Goal: Task Accomplishment & Management: Manage account settings

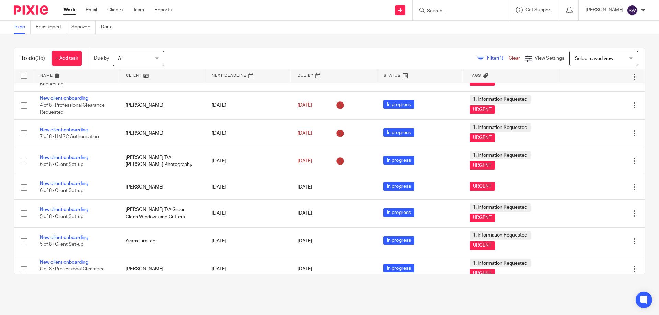
scroll to position [649, 0]
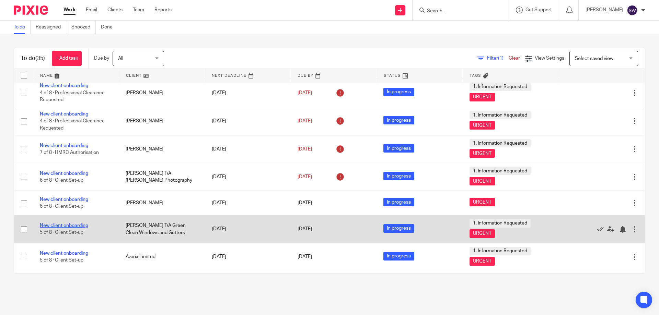
click at [80, 226] on link "New client onboarding" at bounding box center [64, 225] width 48 height 5
click at [79, 225] on link "New client onboarding" at bounding box center [64, 225] width 48 height 5
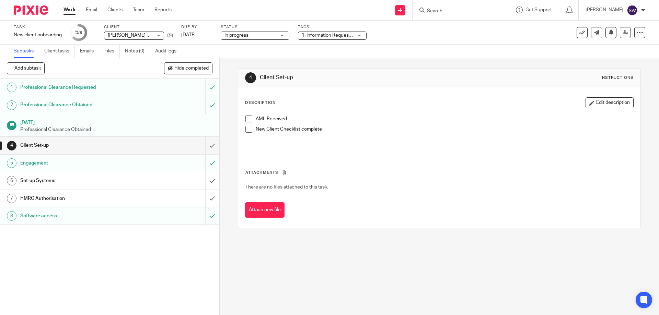
click at [74, 10] on link "Work" at bounding box center [70, 10] width 12 height 7
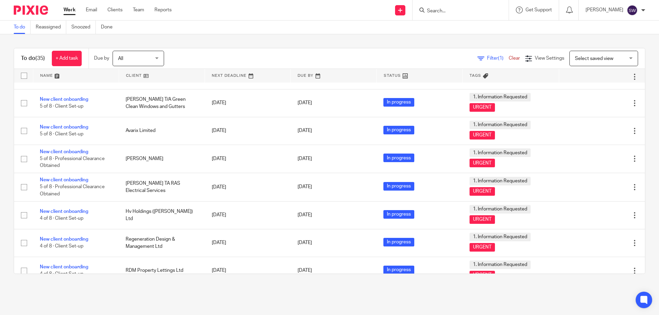
scroll to position [787, 0]
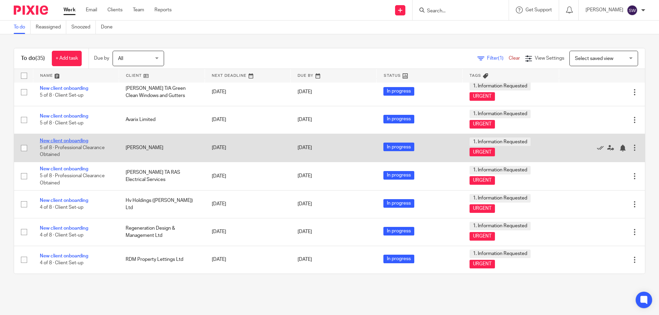
click at [79, 142] on link "New client onboarding" at bounding box center [64, 141] width 48 height 5
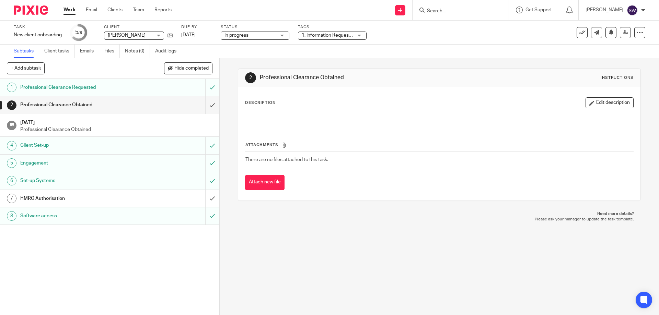
click at [90, 195] on h1 "HMRC Authorisation" at bounding box center [79, 199] width 119 height 10
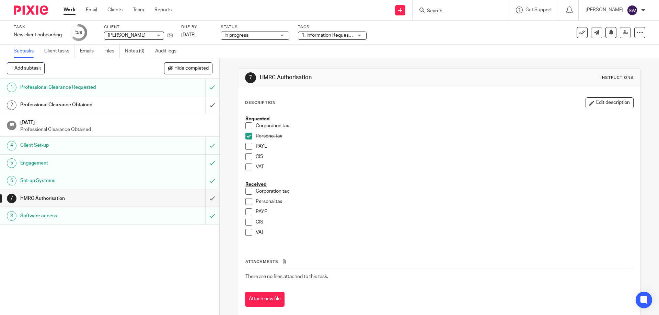
click at [73, 10] on link "Work" at bounding box center [70, 10] width 12 height 7
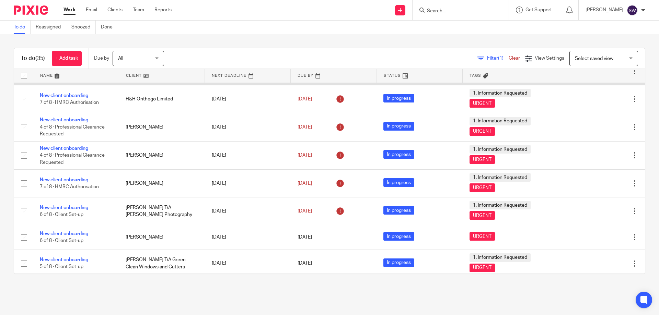
scroll to position [618, 0]
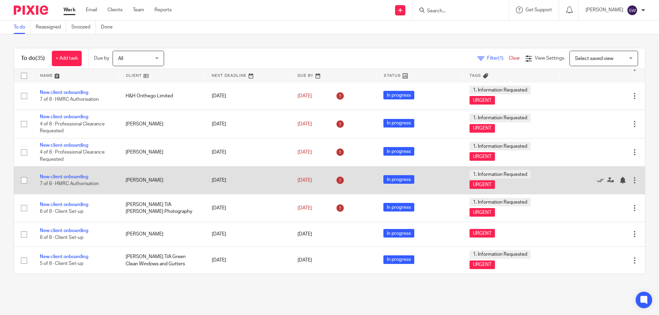
click at [99, 179] on td "New client onboarding 7 of 8 · HMRC Authorisation" at bounding box center [76, 181] width 86 height 28
click at [78, 176] on link "New client onboarding" at bounding box center [64, 177] width 48 height 5
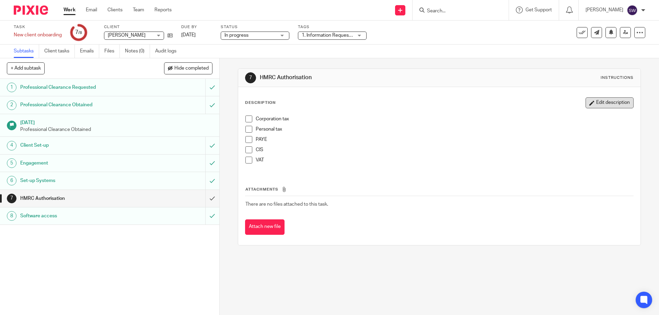
click at [606, 101] on button "Edit description" at bounding box center [610, 102] width 48 height 11
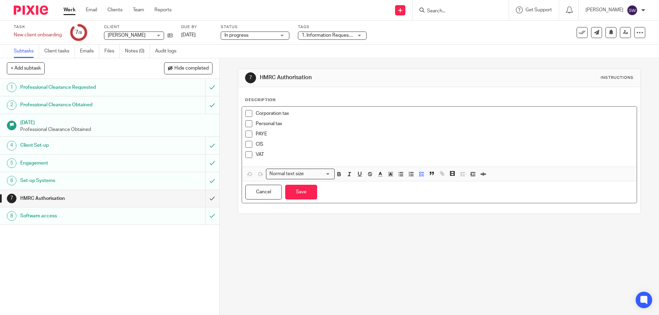
click at [242, 111] on div "Corporation tax Personal tax PAYE CIS VAT" at bounding box center [439, 137] width 394 height 60
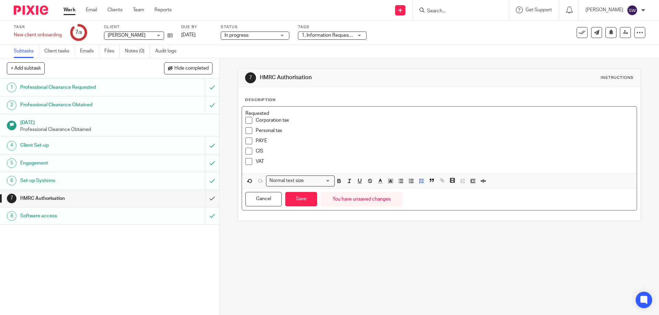
click at [265, 163] on p "VAT" at bounding box center [444, 161] width 377 height 7
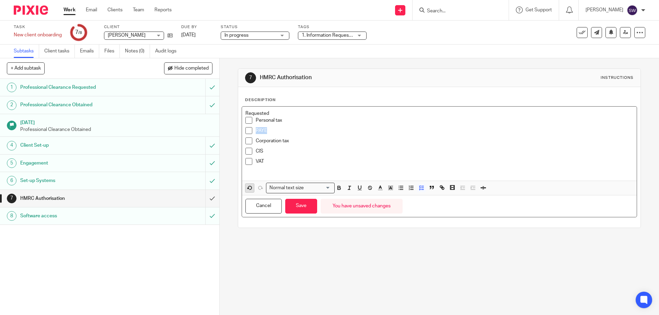
click at [248, 188] on icon "button" at bounding box center [250, 188] width 6 height 6
click at [248, 186] on icon "button" at bounding box center [250, 188] width 6 height 6
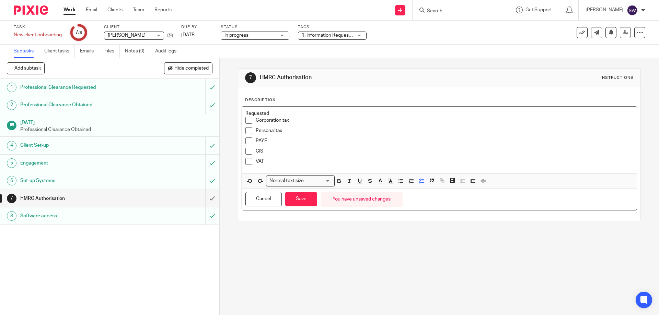
click at [318, 119] on p "Corporation tax" at bounding box center [444, 120] width 377 height 7
drag, startPoint x: 262, startPoint y: 162, endPoint x: 245, endPoint y: 124, distance: 42.0
click at [245, 124] on ul "Corporation tax Personal tax PAYE CIS VAT" at bounding box center [439, 142] width 388 height 51
copy ul "Corporation tax Personal tax PAYE CIS VAT"
click at [267, 164] on p "VAT" at bounding box center [444, 161] width 377 height 7
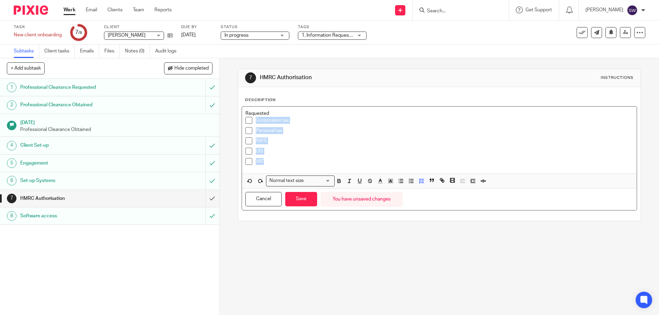
click at [282, 157] on div "CIS" at bounding box center [444, 153] width 377 height 10
drag, startPoint x: 272, startPoint y: 163, endPoint x: 251, endPoint y: 125, distance: 43.6
click at [251, 125] on ul "Corporation tax Personal tax PAYE CIS VAT" at bounding box center [439, 142] width 388 height 51
copy ul "Corporation tax Personal tax PAYE CIS VAT"
click at [264, 164] on p "VAT" at bounding box center [444, 161] width 377 height 7
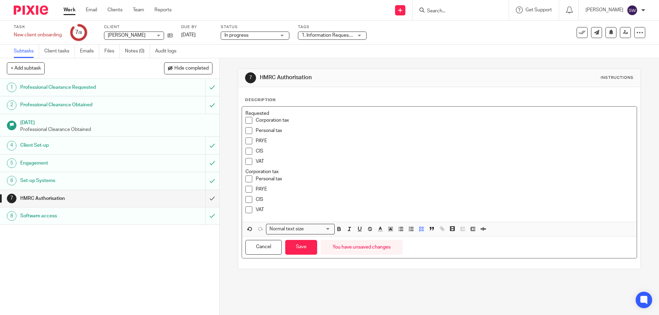
click at [267, 162] on p "VAT" at bounding box center [444, 161] width 377 height 7
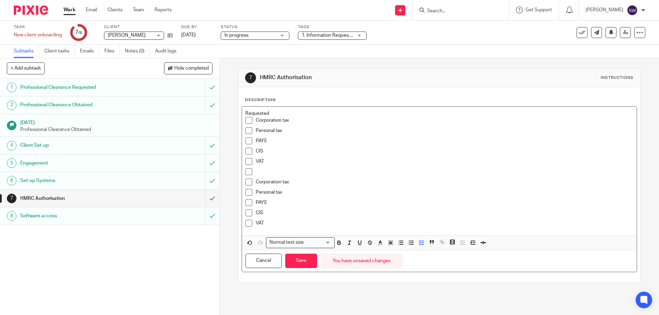
click at [258, 169] on p at bounding box center [444, 172] width 377 height 7
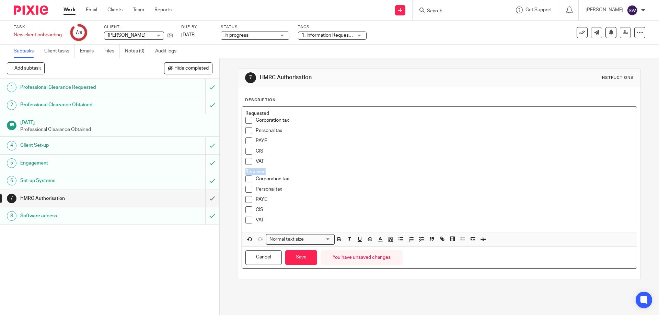
drag, startPoint x: 267, startPoint y: 170, endPoint x: 241, endPoint y: 171, distance: 26.5
click at [242, 171] on div "Requested Corporation tax Personal tax PAYE CIS VAT Received Corporation tax Pe…" at bounding box center [439, 170] width 394 height 126
drag, startPoint x: 338, startPoint y: 242, endPoint x: 358, endPoint y: 244, distance: 20.7
click at [340, 241] on button "button" at bounding box center [339, 240] width 9 height 9
drag, startPoint x: 358, startPoint y: 243, endPoint x: 302, endPoint y: 167, distance: 95.0
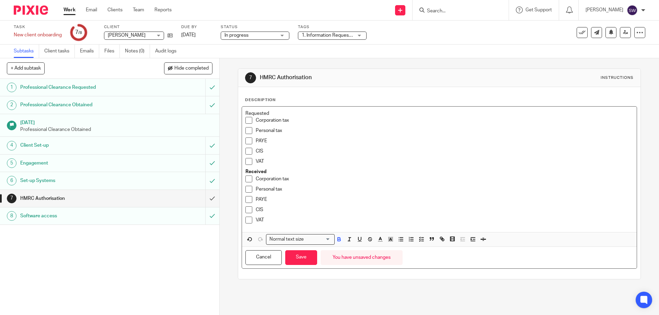
click at [358, 242] on button "button" at bounding box center [359, 240] width 9 height 9
drag, startPoint x: 269, startPoint y: 113, endPoint x: 243, endPoint y: 114, distance: 26.4
click at [243, 114] on div "Requested Corporation tax Personal tax PAYE CIS VAT Received Corporation tax Pe…" at bounding box center [439, 170] width 394 height 126
drag, startPoint x: 339, startPoint y: 239, endPoint x: 346, endPoint y: 239, distance: 6.6
click at [340, 239] on icon "button" at bounding box center [339, 240] width 6 height 6
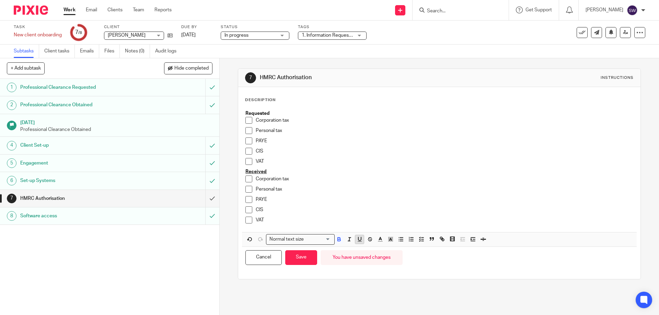
click at [358, 240] on icon "button" at bounding box center [360, 240] width 6 height 6
click at [274, 159] on p "VAT" at bounding box center [444, 161] width 377 height 7
click at [303, 256] on button "Save" at bounding box center [301, 258] width 32 height 15
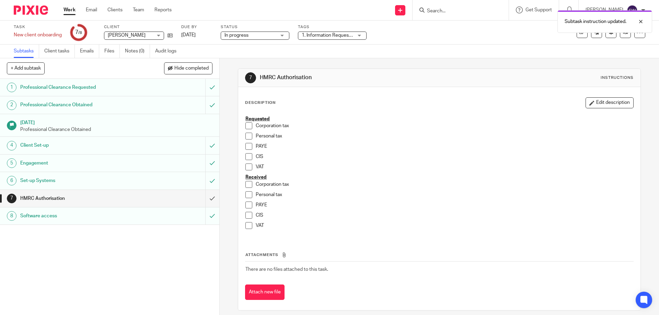
click at [68, 10] on link "Work" at bounding box center [70, 10] width 12 height 7
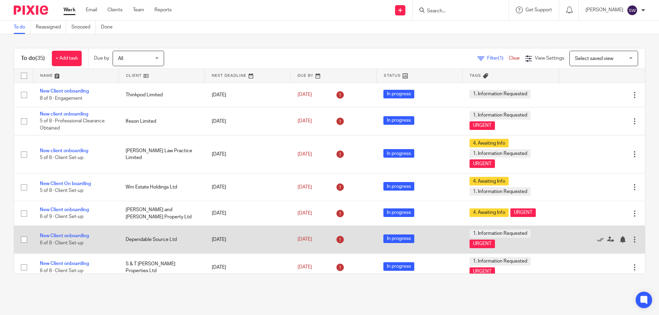
click at [147, 239] on td "Dependable Source Ltd" at bounding box center [162, 240] width 86 height 28
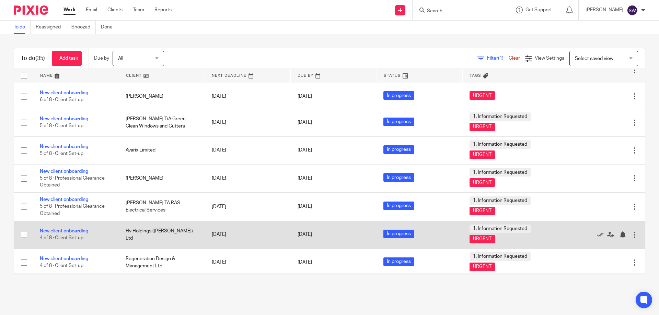
scroll to position [787, 0]
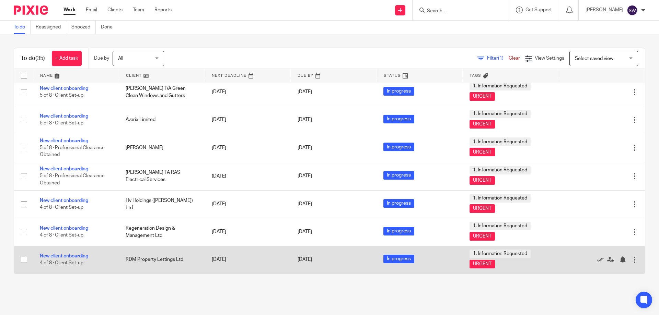
click at [160, 257] on td "RDM Property Lettings Ltd" at bounding box center [162, 260] width 86 height 28
click at [84, 257] on link "New client onboarding" at bounding box center [64, 256] width 48 height 5
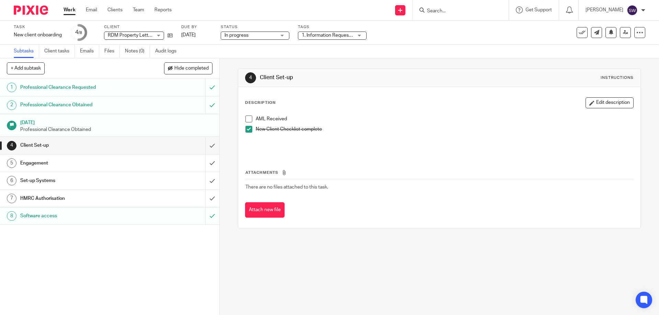
click at [145, 203] on div "HMRC Authorisation" at bounding box center [109, 199] width 178 height 10
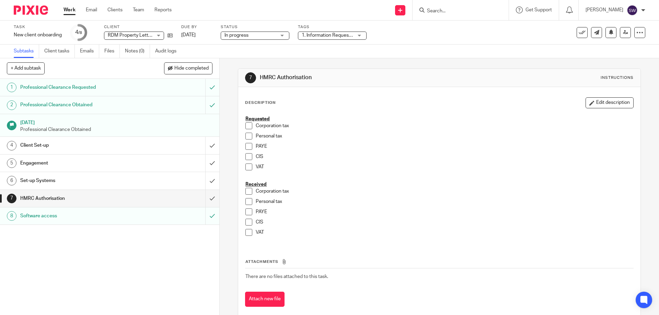
click at [246, 127] on span at bounding box center [248, 126] width 7 height 7
click at [95, 163] on h1 "Engagement" at bounding box center [79, 163] width 119 height 10
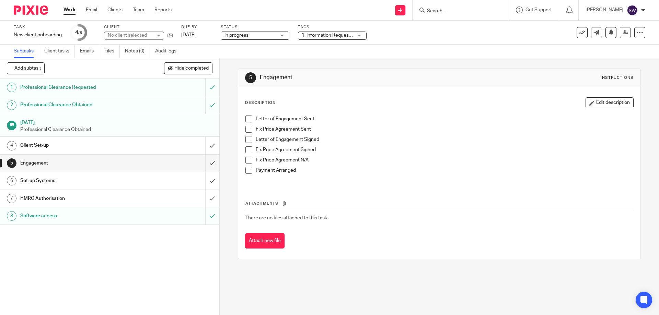
click at [101, 145] on h1 "Client Set-up" at bounding box center [79, 145] width 119 height 10
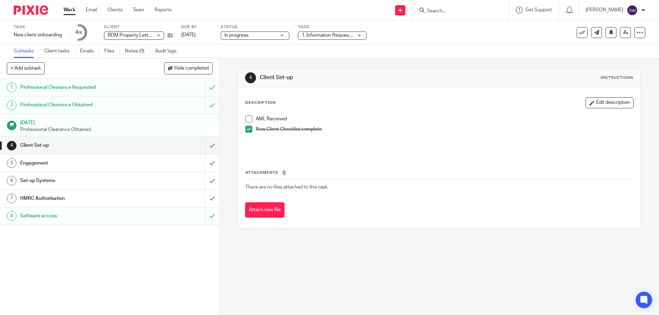
click at [81, 179] on h1 "Set-up Systems" at bounding box center [79, 181] width 119 height 10
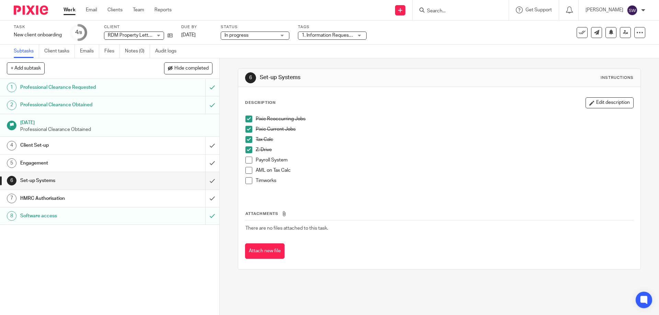
click at [68, 11] on link "Work" at bounding box center [70, 10] width 12 height 7
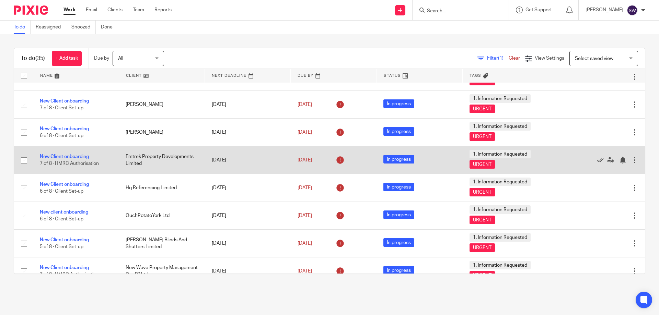
scroll to position [275, 0]
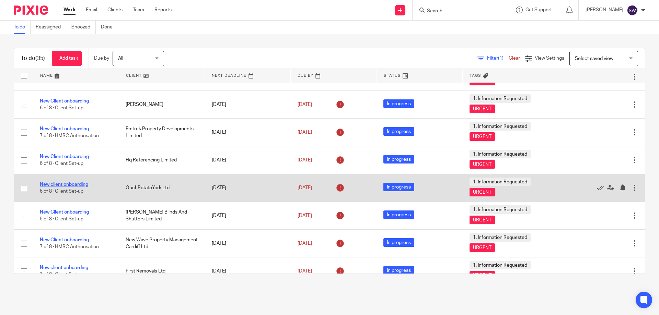
click at [77, 185] on link "New client onboarding" at bounding box center [64, 184] width 48 height 5
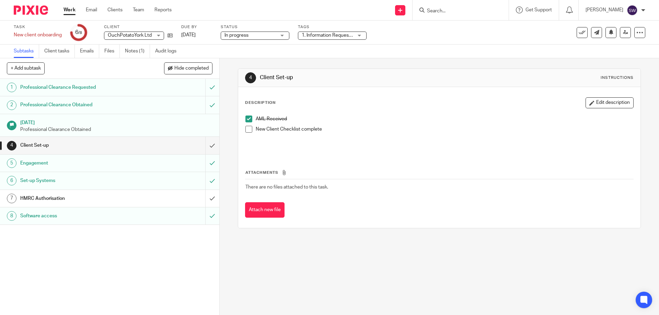
click at [81, 198] on h1 "HMRC Authorisation" at bounding box center [79, 199] width 119 height 10
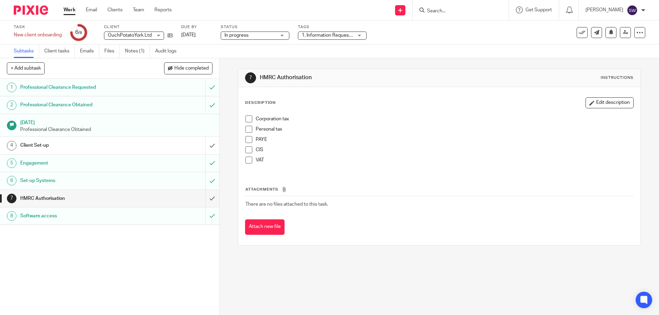
click at [76, 145] on h1 "Client Set-up" at bounding box center [79, 145] width 119 height 10
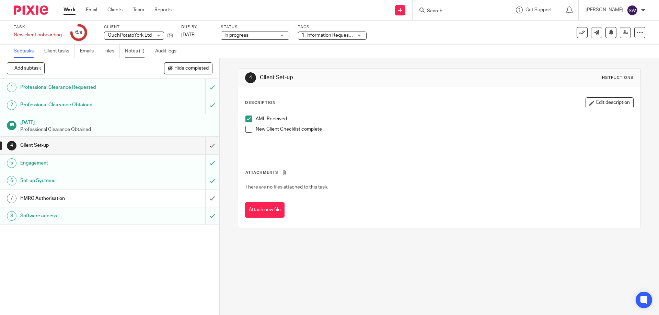
click at [133, 53] on link "Notes (1)" at bounding box center [137, 51] width 25 height 13
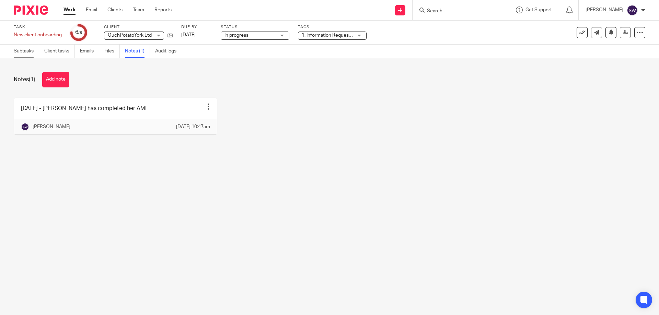
click at [31, 54] on link "Subtasks" at bounding box center [26, 51] width 25 height 13
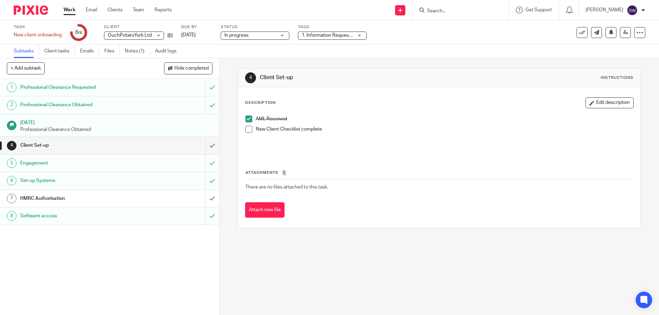
click at [97, 195] on h1 "HMRC Authorisation" at bounding box center [79, 199] width 119 height 10
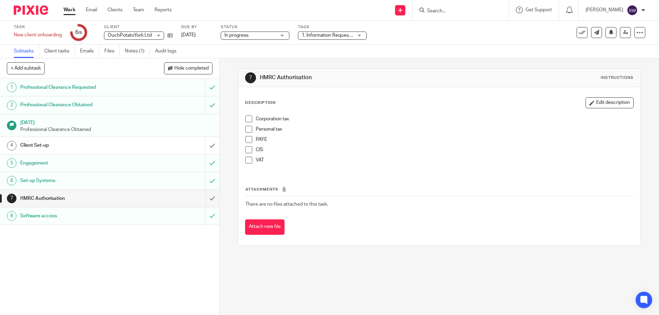
click at [71, 11] on link "Work" at bounding box center [70, 10] width 12 height 7
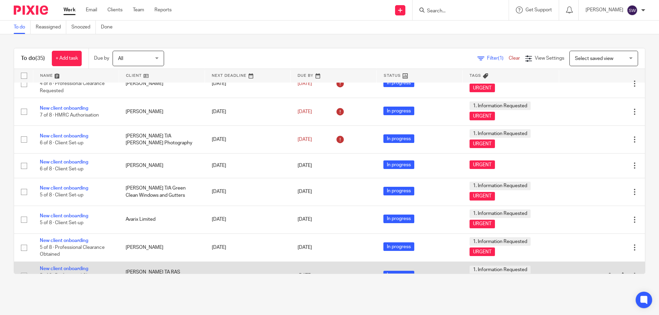
scroll to position [787, 0]
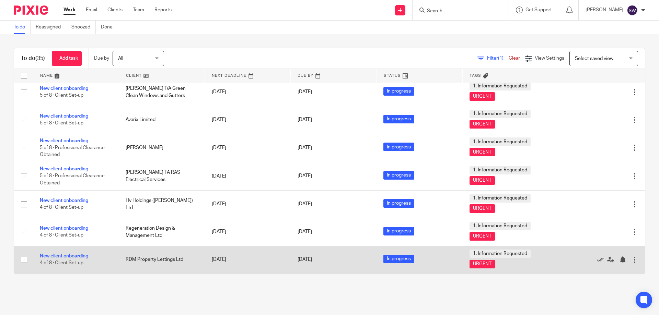
click at [74, 255] on link "New client onboarding" at bounding box center [64, 256] width 48 height 5
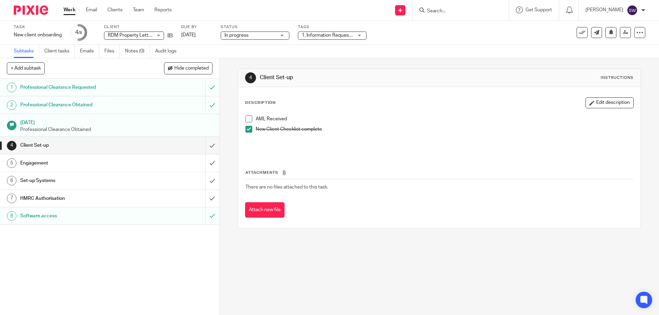
click at [61, 196] on h1 "HMRC Authorisation" at bounding box center [79, 199] width 119 height 10
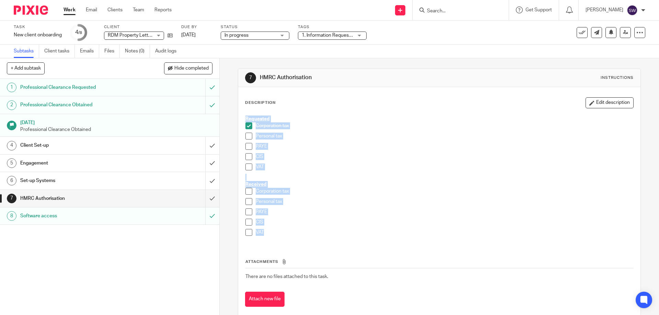
drag, startPoint x: 266, startPoint y: 232, endPoint x: 241, endPoint y: 113, distance: 121.7
click at [242, 113] on div "Requested Corporation tax Personal tax PAYE CIS VAT Received Corporation tax Pe…" at bounding box center [439, 178] width 394 height 133
copy div "Requested Corporation tax Personal tax PAYE CIS VAT Received Corporation tax Pe…"
click at [71, 12] on link "Work" at bounding box center [70, 10] width 12 height 7
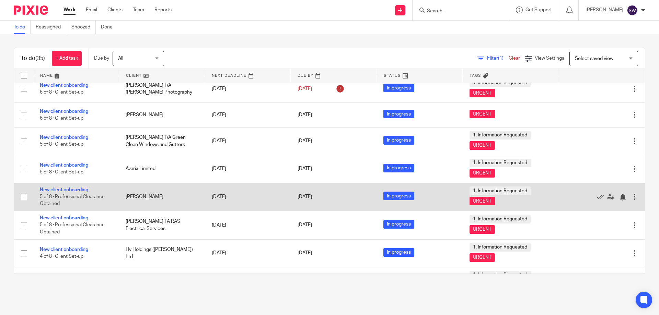
scroll to position [684, 0]
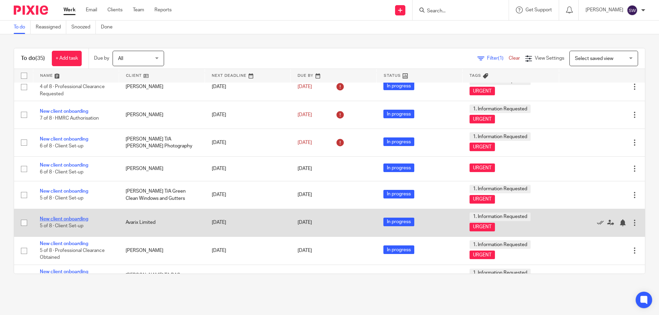
click at [73, 219] on link "New client onboarding" at bounding box center [64, 219] width 48 height 5
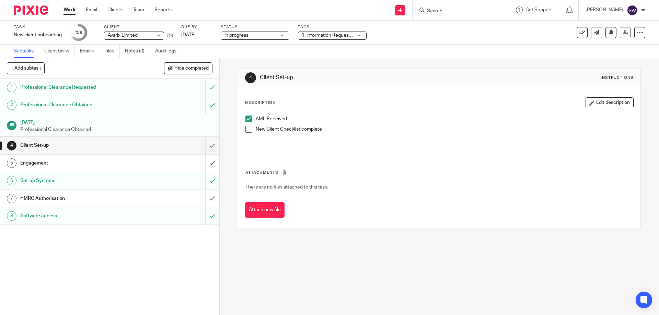
click at [96, 199] on h1 "HMRC Authorisation" at bounding box center [79, 199] width 119 height 10
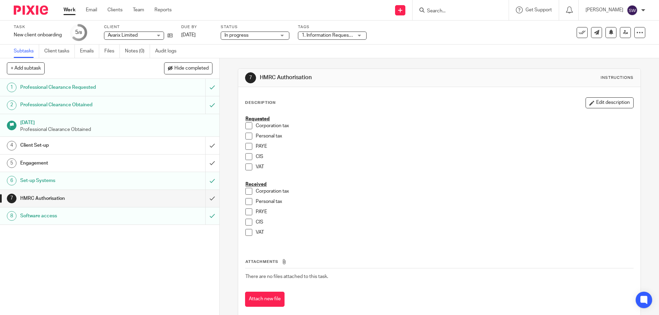
click at [68, 9] on link "Work" at bounding box center [70, 10] width 12 height 7
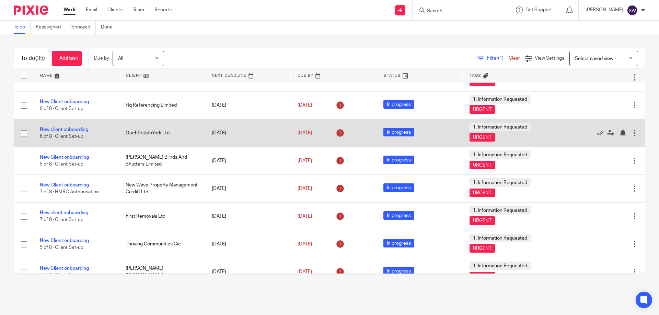
scroll to position [309, 0]
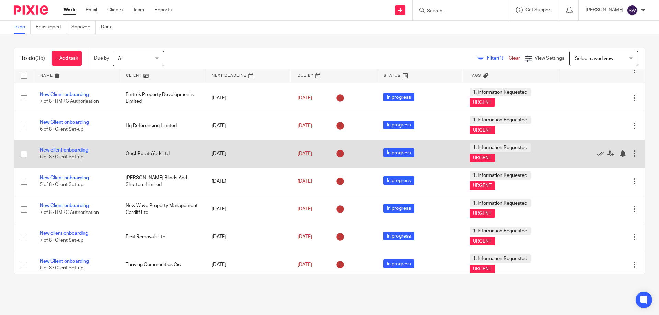
click at [78, 150] on link "New client onboarding" at bounding box center [64, 150] width 48 height 5
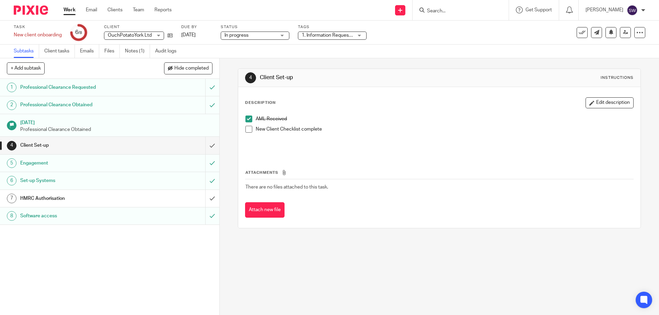
click at [124, 199] on h1 "HMRC Authorisation" at bounding box center [79, 199] width 119 height 10
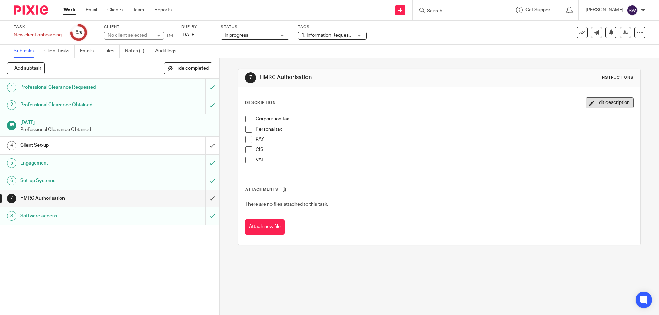
click at [602, 102] on button "Edit description" at bounding box center [610, 102] width 48 height 11
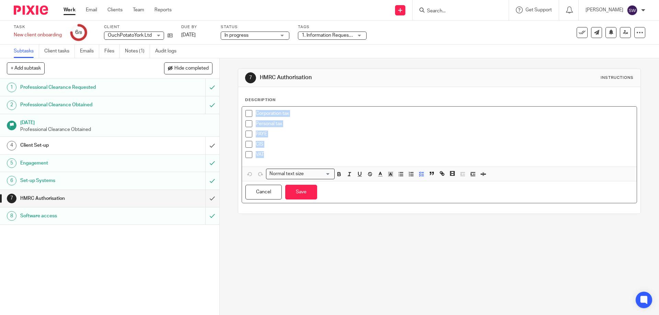
drag, startPoint x: 273, startPoint y: 154, endPoint x: 237, endPoint y: 117, distance: 51.7
click at [238, 117] on div "Description Corporation tax Personal tax PAYE CIS VAT Normal text size Loading.…" at bounding box center [439, 150] width 402 height 127
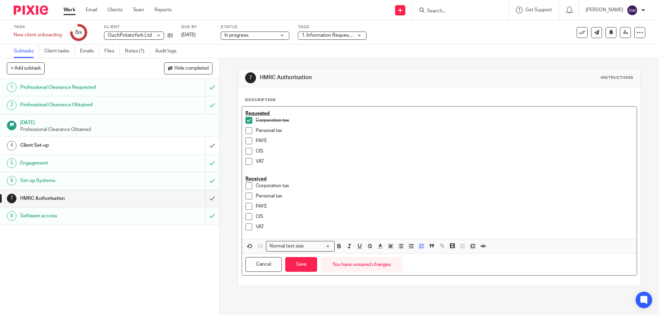
click at [247, 118] on span at bounding box center [248, 120] width 7 height 7
click at [292, 266] on button "Save" at bounding box center [301, 264] width 32 height 15
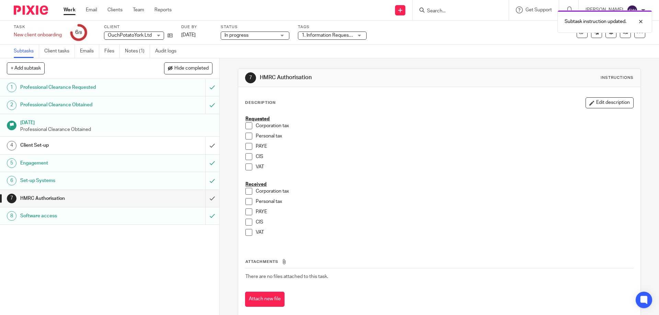
click at [74, 7] on link "Work" at bounding box center [70, 10] width 12 height 7
